Goal: Task Accomplishment & Management: Complete application form

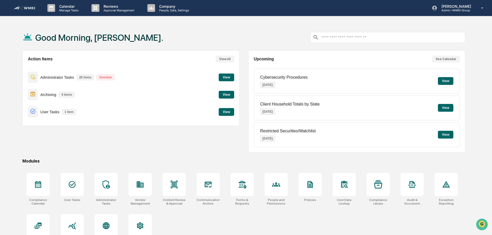
scroll to position [24, 0]
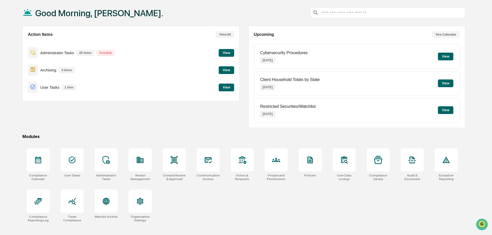
click at [292, 140] on div "Good Morning, [PERSON_NAME]. Action Items View All Administrator Tasks 28 items…" at bounding box center [244, 117] width 458 height 235
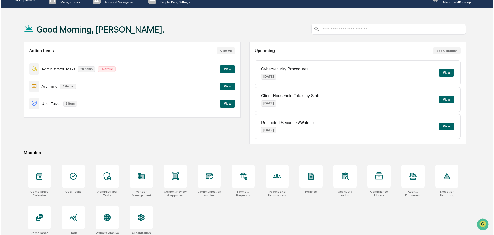
scroll to position [0, 0]
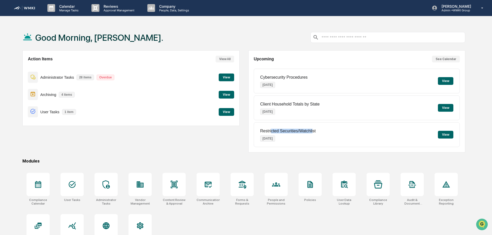
drag, startPoint x: 271, startPoint y: 129, endPoint x: 313, endPoint y: 128, distance: 41.5
click at [313, 128] on div "Restricted Securities/Watchlist Oct 14, 2025" at bounding box center [287, 134] width 55 height 20
click at [318, 131] on div "Restricted Securities/Watchlist Oct 14, 2025 View" at bounding box center [357, 134] width 206 height 25
click at [117, 11] on p "Approval Management" at bounding box center [118, 10] width 38 height 4
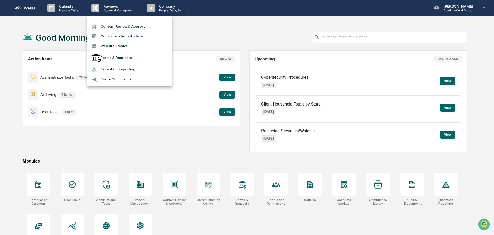
click at [138, 27] on li "Content Review & Approval" at bounding box center [129, 26] width 85 height 10
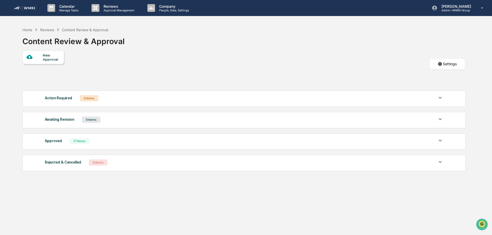
click at [59, 55] on div "New Approval" at bounding box center [51, 57] width 17 height 8
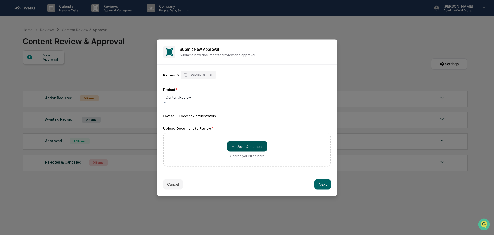
click at [250, 146] on button "＋ Add Document" at bounding box center [247, 146] width 40 height 10
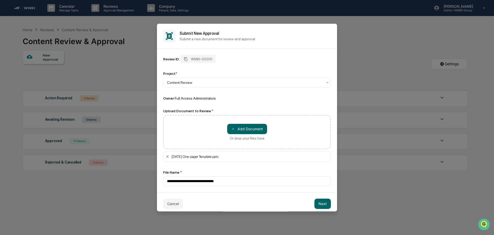
scroll to position [4, 0]
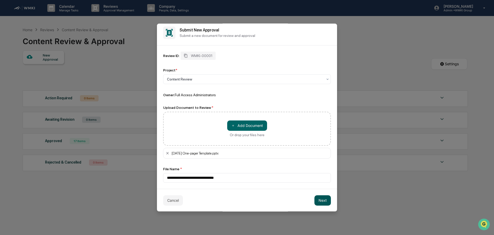
click at [323, 202] on button "Next" at bounding box center [323, 200] width 16 height 10
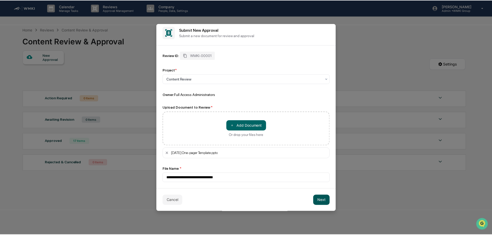
scroll to position [0, 0]
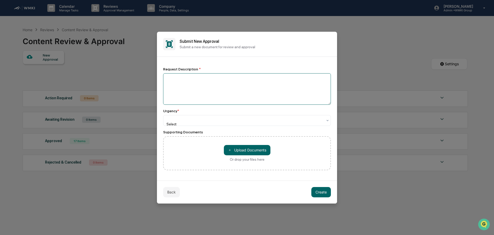
click at [232, 96] on textarea at bounding box center [247, 88] width 168 height 31
type textarea "**********"
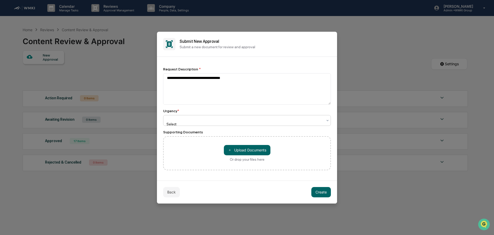
click at [202, 121] on div at bounding box center [245, 118] width 156 height 5
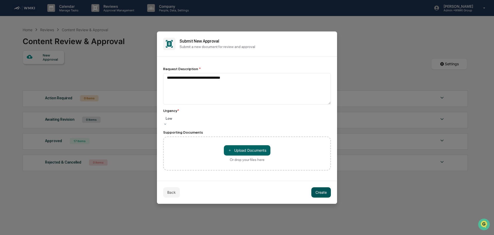
click at [321, 192] on button "Create" at bounding box center [322, 192] width 20 height 10
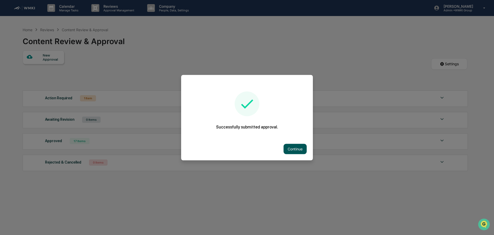
click at [294, 147] on button "Continue" at bounding box center [295, 148] width 23 height 10
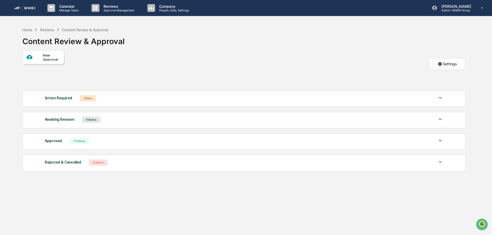
click at [110, 93] on div "Action Required 1 Item File Name Review Id Created Date Requested By Compliance…" at bounding box center [243, 98] width 443 height 16
click at [110, 97] on div "Action Required 1 Item" at bounding box center [244, 97] width 398 height 7
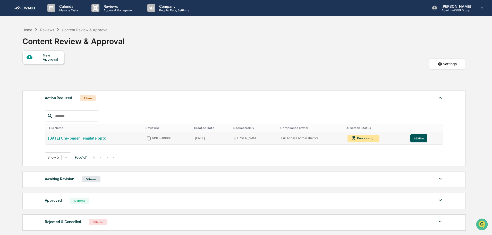
click at [421, 136] on button "Review" at bounding box center [418, 138] width 17 height 8
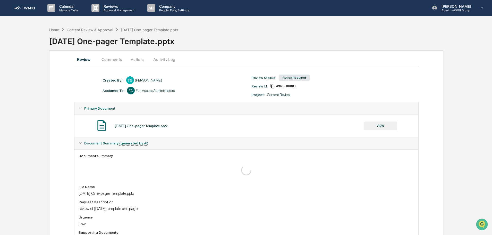
click at [373, 125] on button "VIEW" at bounding box center [380, 125] width 33 height 9
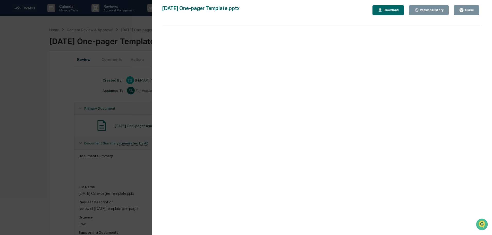
scroll to position [19, 0]
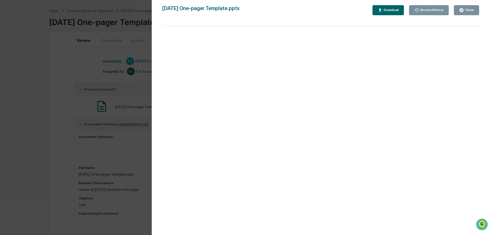
click at [475, 11] on button "Close" at bounding box center [466, 10] width 25 height 10
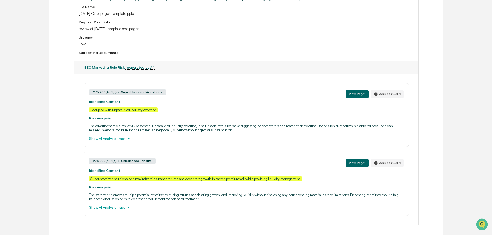
scroll to position [176, 0]
